Goal: Find specific page/section: Find specific page/section

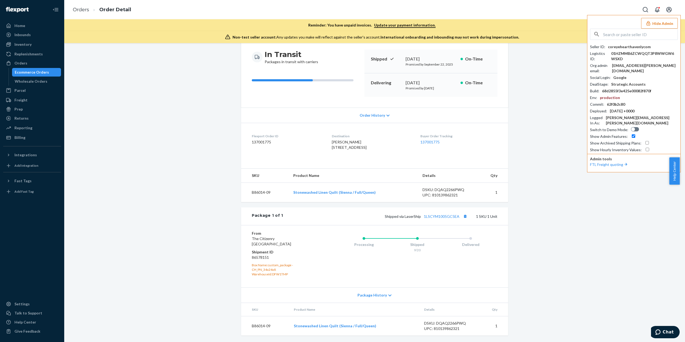
click at [654, 33] on input "text" at bounding box center [640, 34] width 74 height 11
paste input "trycomfrtgmailcom"
type input "trycomfrtgmailcom"
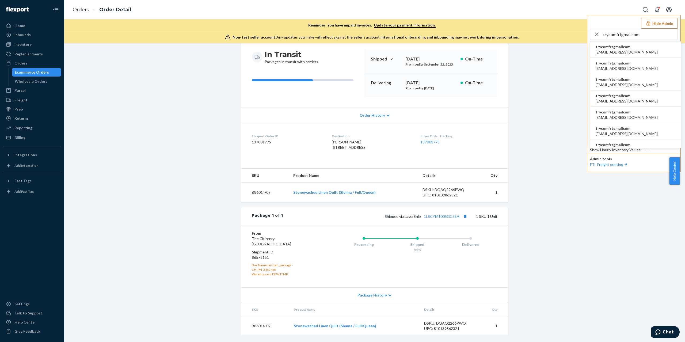
drag, startPoint x: 637, startPoint y: 101, endPoint x: 617, endPoint y: 101, distance: 20.3
click at [637, 101] on li "trycomfrtgmailcom ali@comfrt.com" at bounding box center [636, 98] width 90 height 16
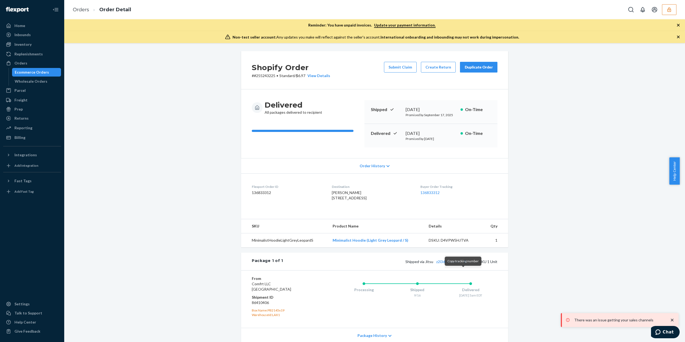
click at [462, 265] on button "Copy tracking number" at bounding box center [465, 261] width 7 height 7
click at [671, 11] on icon "button" at bounding box center [669, 9] width 3 height 5
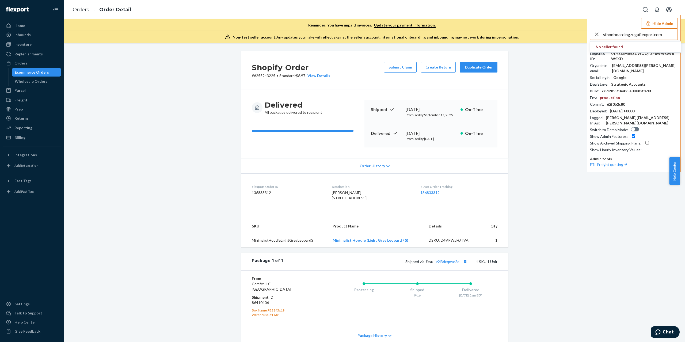
type input "sfnonboardingzuguflexportcom"
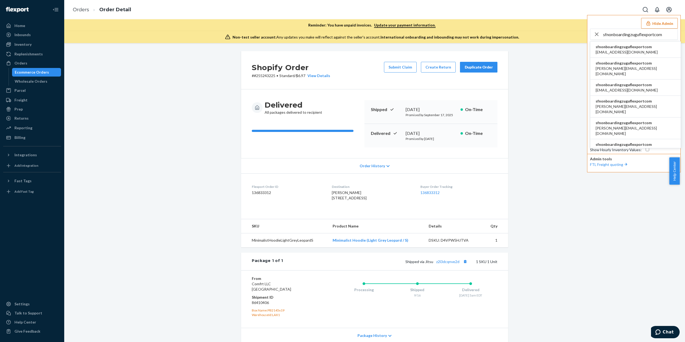
click at [623, 82] on span "sfnonboardingzuguflexportcom" at bounding box center [627, 84] width 62 height 5
